Goal: Task Accomplishment & Management: Use online tool/utility

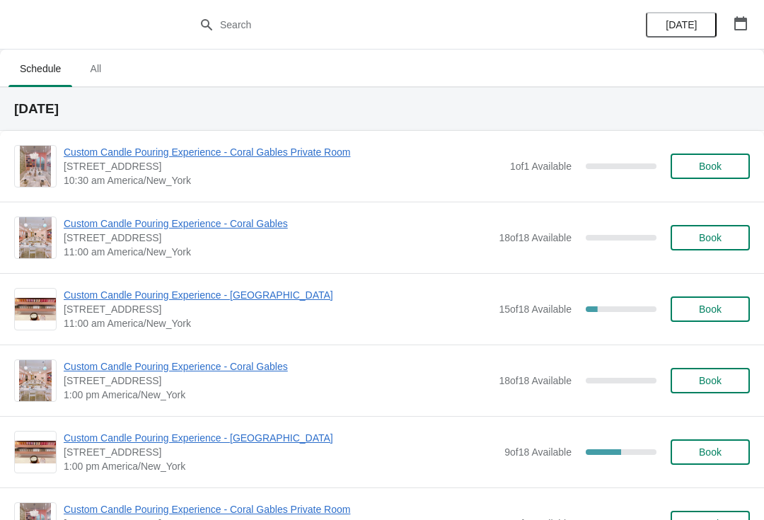
click at [135, 310] on span "[STREET_ADDRESS]" at bounding box center [278, 309] width 428 height 14
click at [102, 300] on span "Custom Candle Pouring Experience - [GEOGRAPHIC_DATA]" at bounding box center [278, 295] width 428 height 14
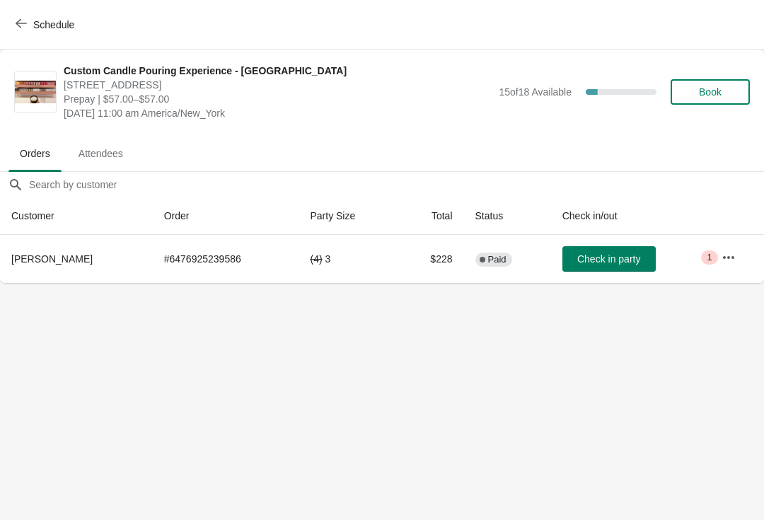
click at [596, 265] on button "Check in party" at bounding box center [608, 258] width 93 height 25
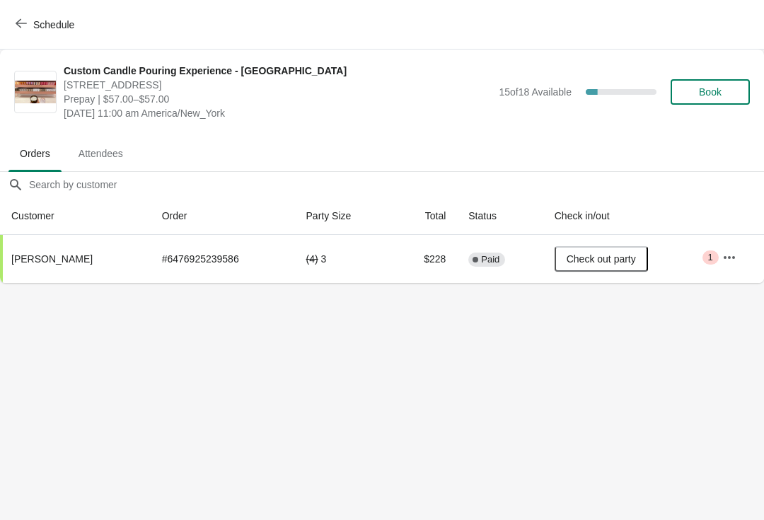
click at [53, 20] on span "Schedule" at bounding box center [53, 24] width 41 height 11
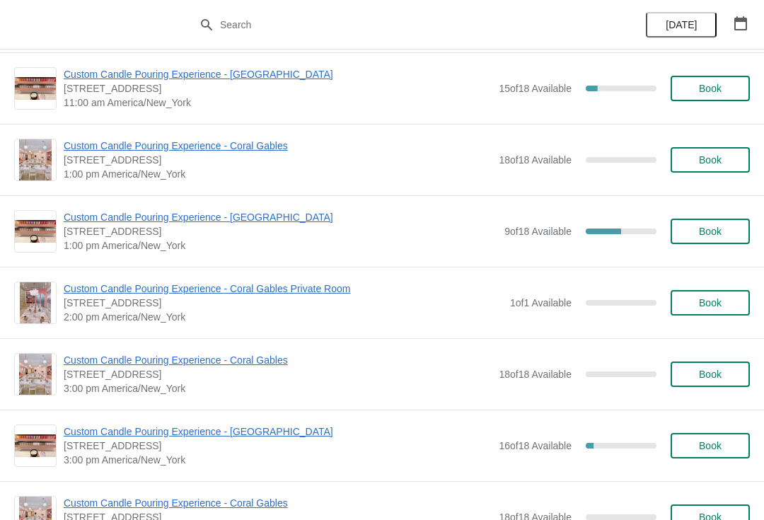
scroll to position [221, 0]
click at [135, 206] on div "Custom Candle Pouring Experience - [GEOGRAPHIC_DATA] [STREET_ADDRESS] 1:00 pm […" at bounding box center [382, 230] width 764 height 71
click at [138, 214] on span "Custom Candle Pouring Experience - [GEOGRAPHIC_DATA]" at bounding box center [281, 216] width 434 height 14
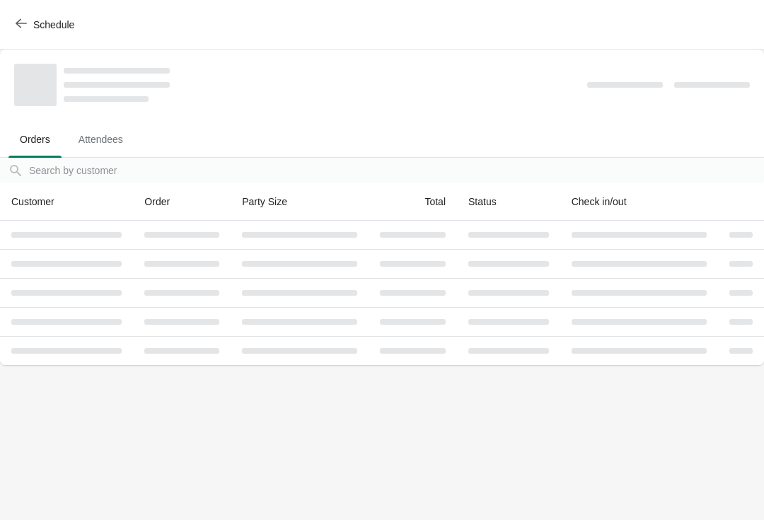
scroll to position [0, 0]
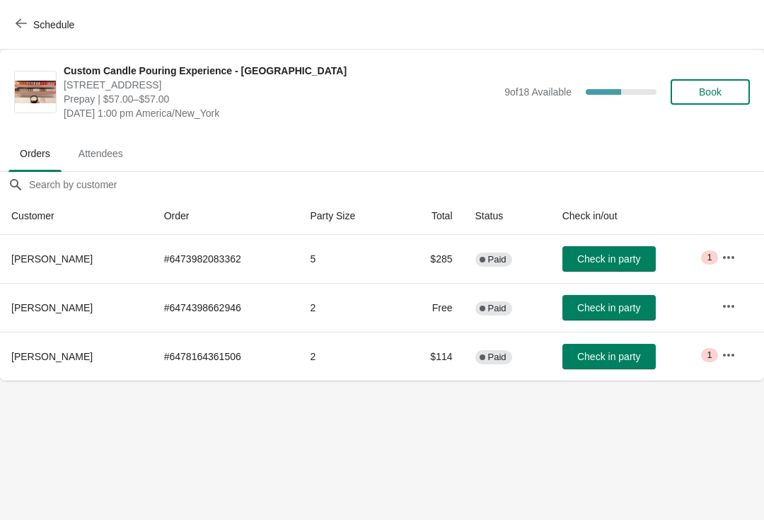
click at [728, 352] on icon "button" at bounding box center [729, 355] width 14 height 14
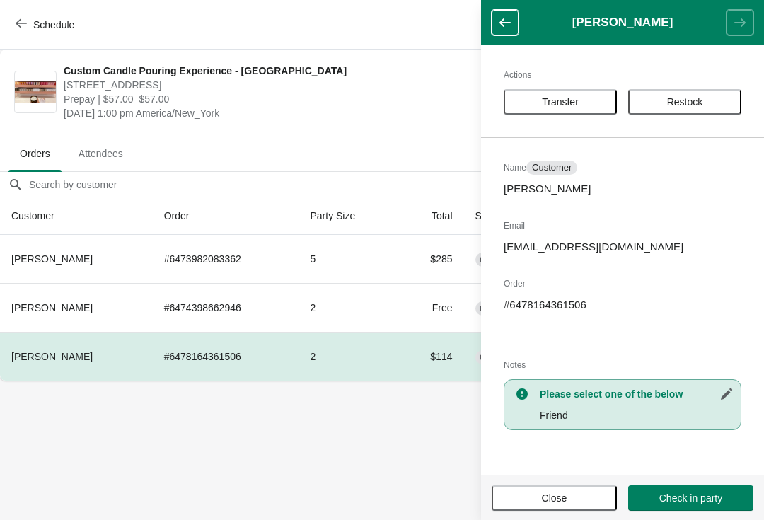
click at [546, 108] on button "Transfer" at bounding box center [560, 101] width 113 height 25
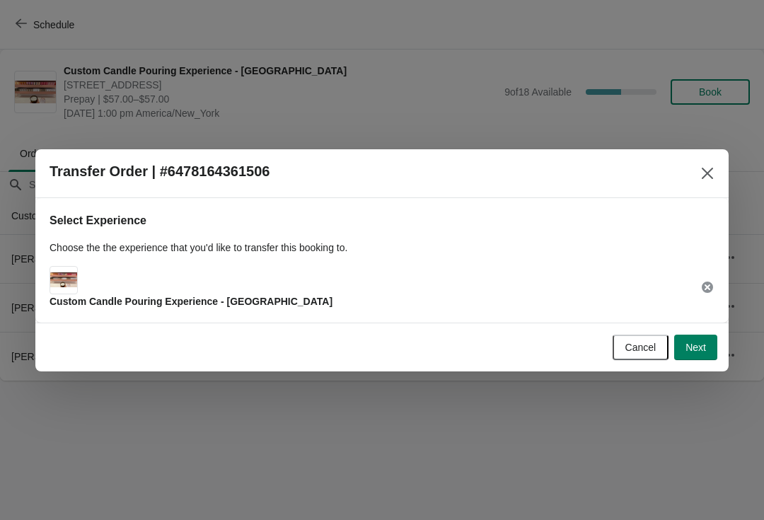
click at [686, 354] on button "Next" at bounding box center [695, 347] width 43 height 25
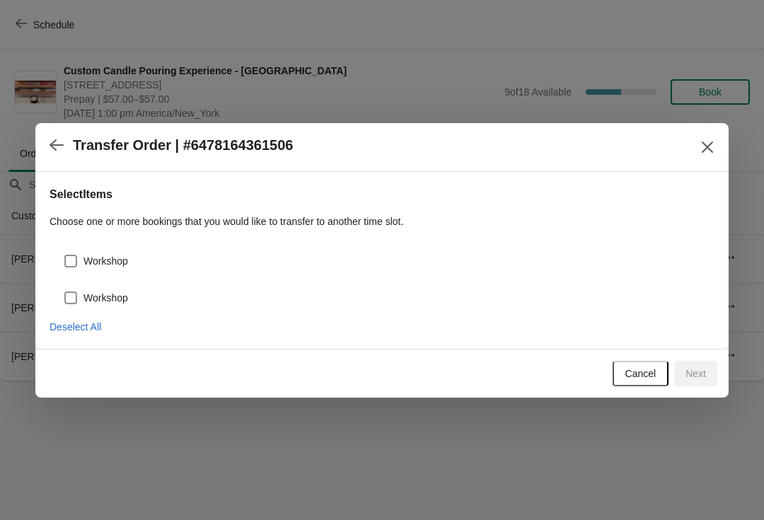
click at [74, 261] on span at bounding box center [70, 261] width 13 height 13
click at [65, 255] on input "Workshop" at bounding box center [64, 255] width 1 height 1
checkbox input "true"
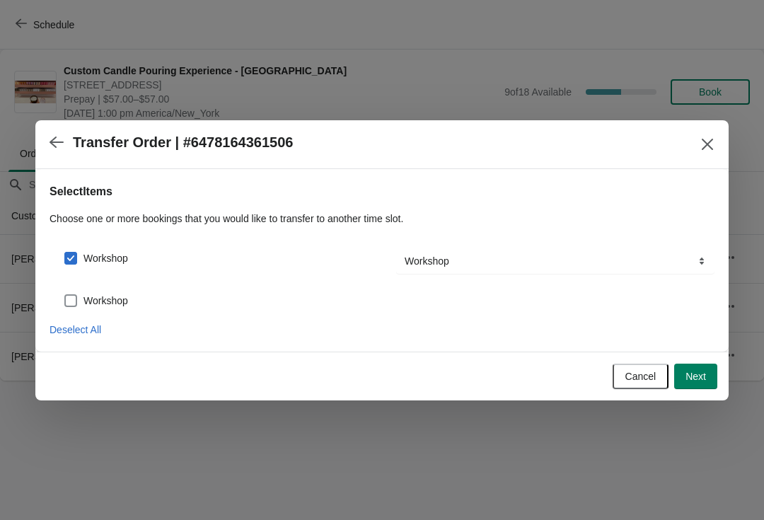
click at [66, 299] on span at bounding box center [70, 300] width 13 height 13
click at [65, 295] on input "Workshop" at bounding box center [64, 294] width 1 height 1
checkbox input "true"
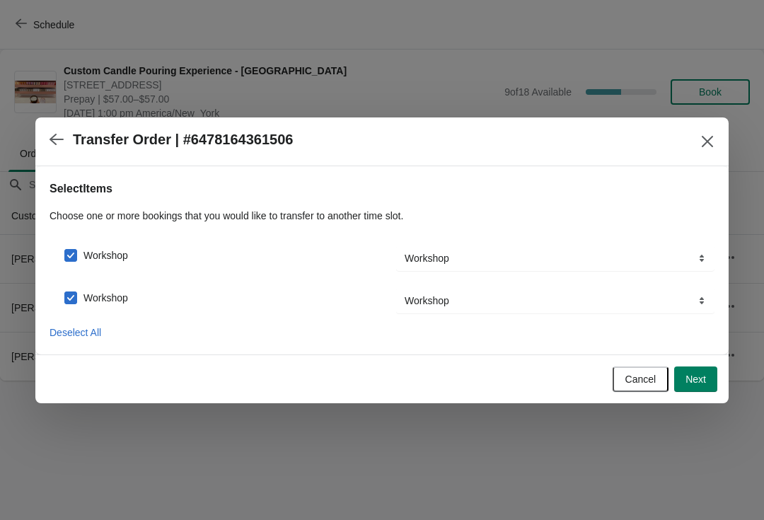
click at [700, 378] on span "Next" at bounding box center [695, 379] width 21 height 11
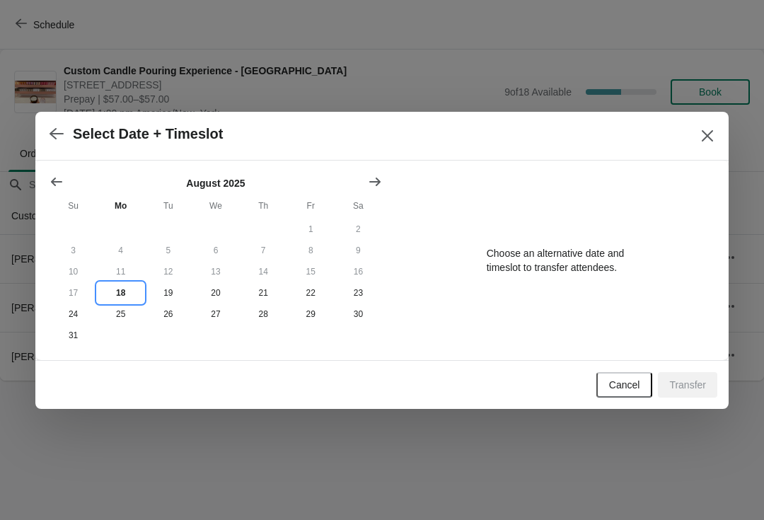
click at [119, 290] on button "18" at bounding box center [120, 292] width 47 height 21
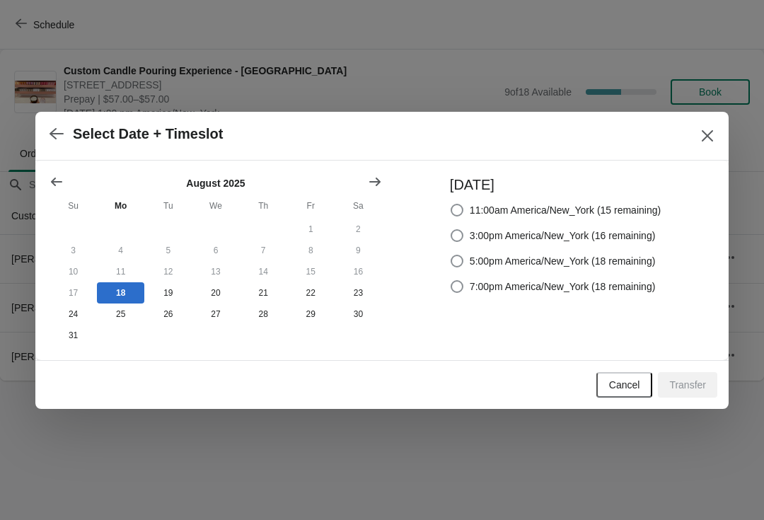
click at [455, 255] on span at bounding box center [457, 261] width 13 height 13
click at [451, 255] on input "5:00pm America/New_York (18 remaining)" at bounding box center [451, 255] width 1 height 1
radio input "true"
click at [700, 390] on span "Transfer" at bounding box center [687, 384] width 37 height 11
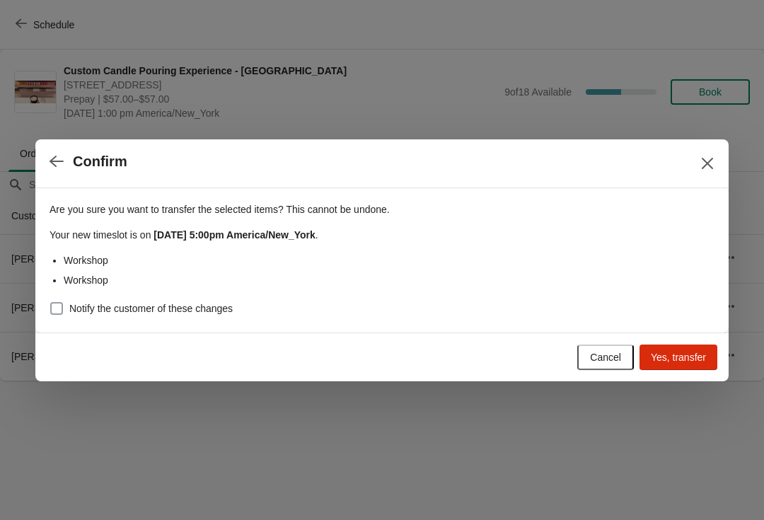
click at [52, 307] on span at bounding box center [56, 308] width 13 height 13
click at [51, 303] on input "Notify the customer of these changes" at bounding box center [50, 302] width 1 height 1
checkbox input "true"
click at [682, 365] on button "Yes, transfer" at bounding box center [678, 357] width 78 height 25
